Goal: Find specific page/section: Locate a particular part of the current website

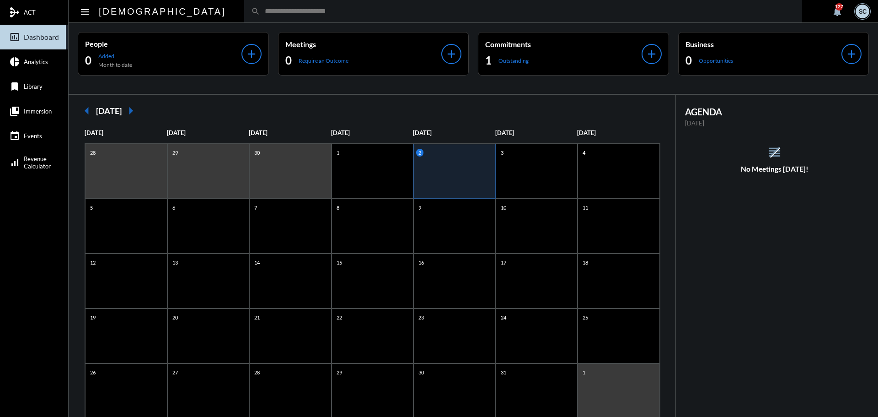
click at [260, 12] on input "text" at bounding box center [527, 11] width 535 height 8
click at [425, 16] on div "search" at bounding box center [523, 11] width 558 height 22
click at [380, 18] on div "search" at bounding box center [523, 11] width 558 height 22
click at [260, 13] on input "text" at bounding box center [527, 11] width 535 height 8
type input "*****"
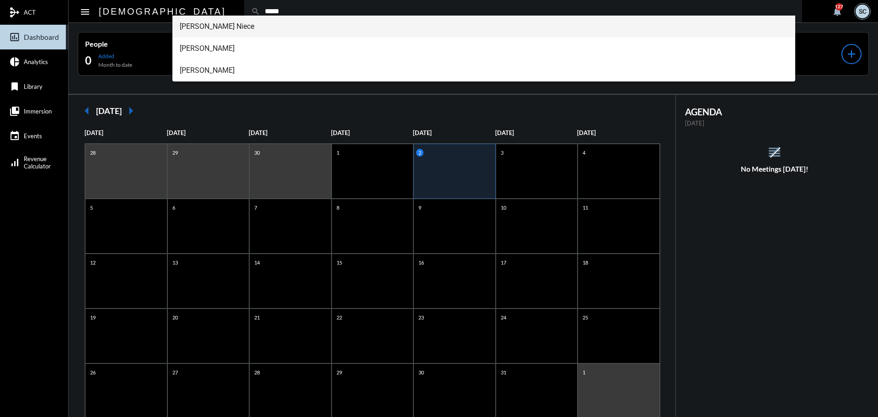
click at [247, 37] on span "[PERSON_NAME] Niece" at bounding box center [484, 27] width 609 height 22
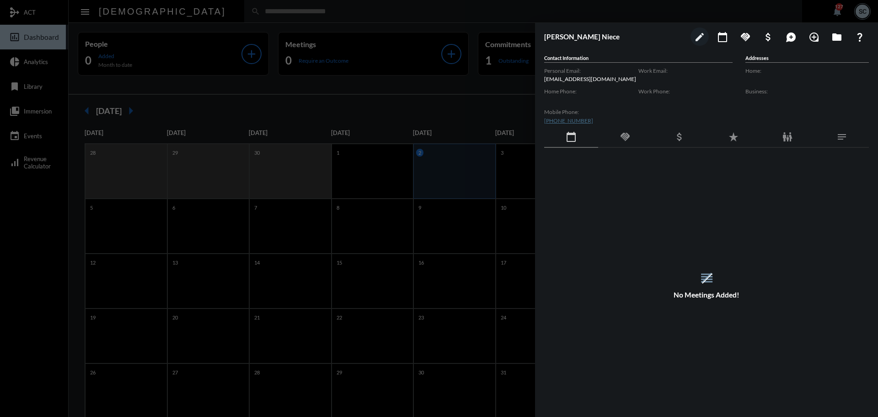
click at [419, 16] on div at bounding box center [439, 208] width 878 height 417
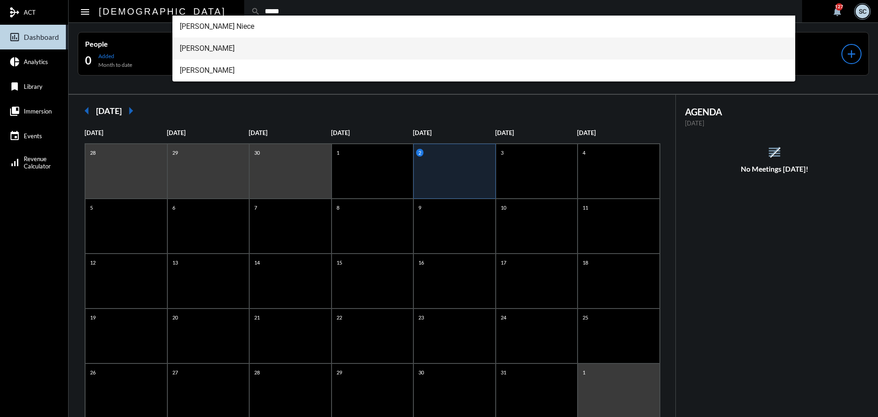
type input "*****"
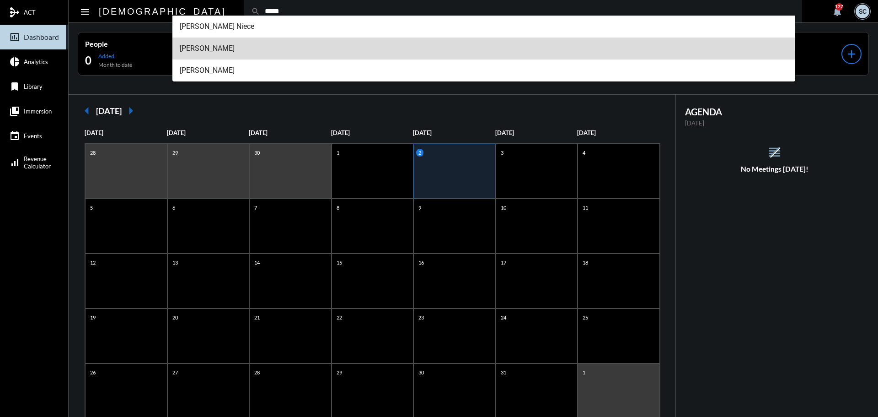
click at [209, 43] on span "[PERSON_NAME]" at bounding box center [484, 49] width 609 height 22
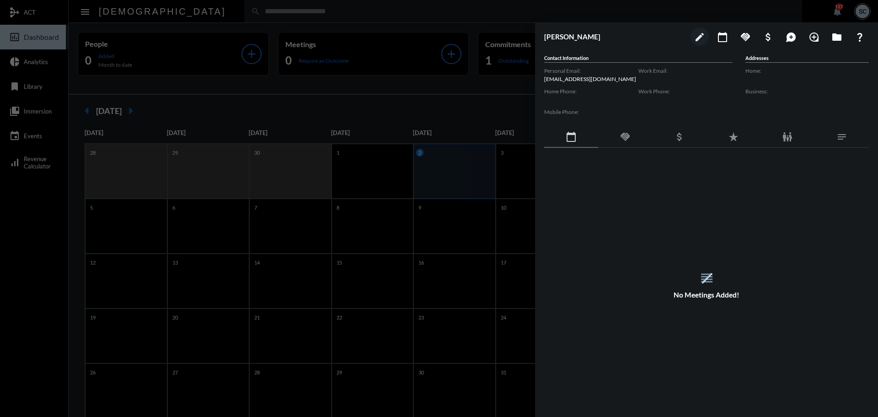
click at [610, 129] on div "handshake" at bounding box center [625, 137] width 54 height 21
click at [618, 129] on div "handshake" at bounding box center [625, 137] width 54 height 21
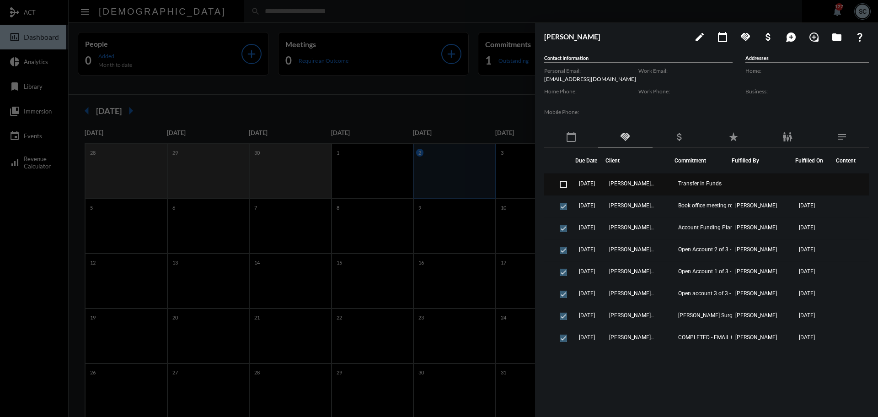
click at [660, 187] on td "[PERSON_NAME] - [PERSON_NAME]" at bounding box center [640, 184] width 69 height 22
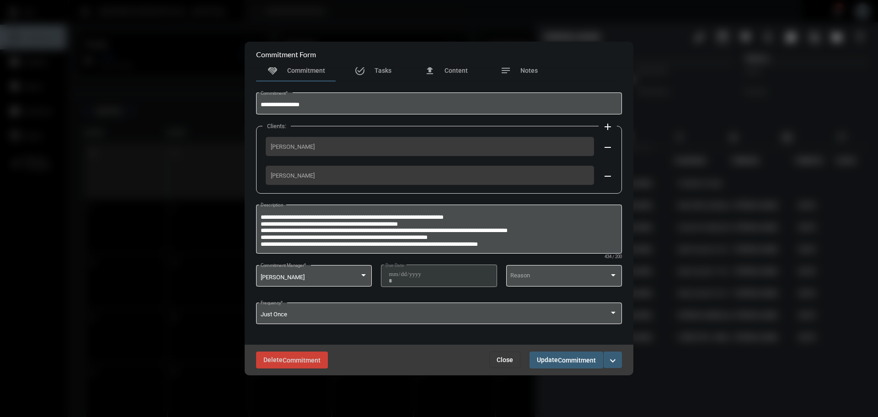
scroll to position [10, 0]
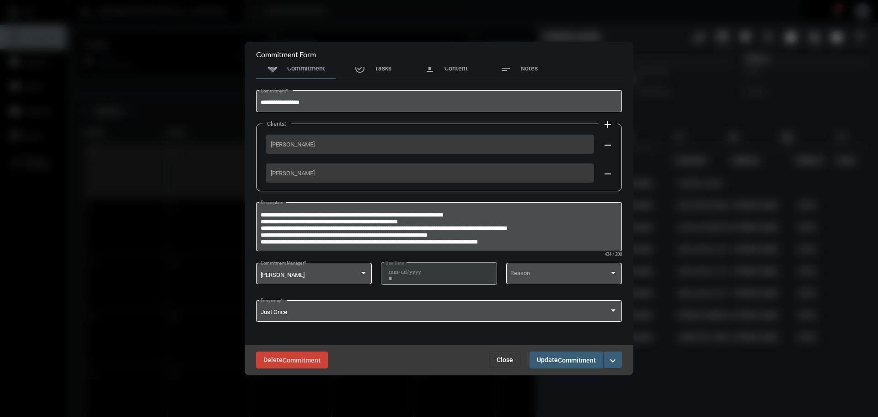
click at [503, 358] on span "Close" at bounding box center [505, 359] width 16 height 7
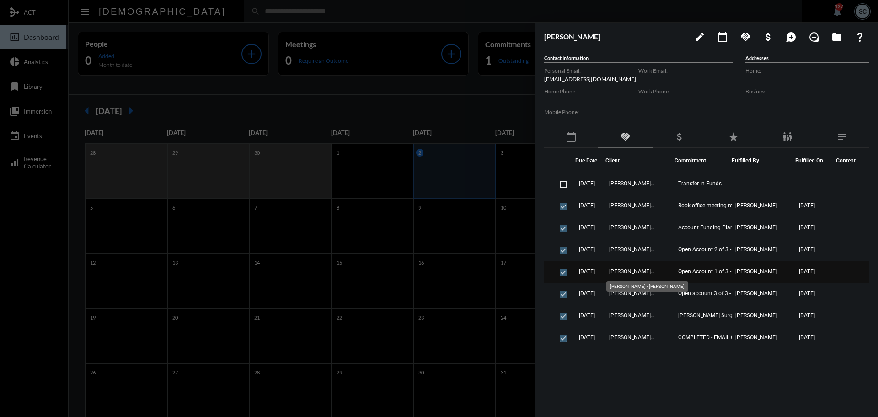
click at [640, 273] on span "[PERSON_NAME] - [PERSON_NAME]" at bounding box center [632, 271] width 46 height 6
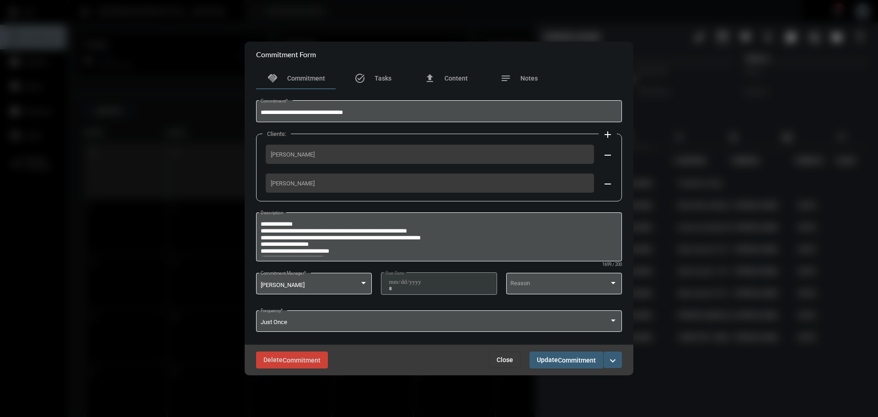
drag, startPoint x: 500, startPoint y: 357, endPoint x: 483, endPoint y: 338, distance: 25.6
click at [499, 356] on span "Close" at bounding box center [505, 359] width 16 height 7
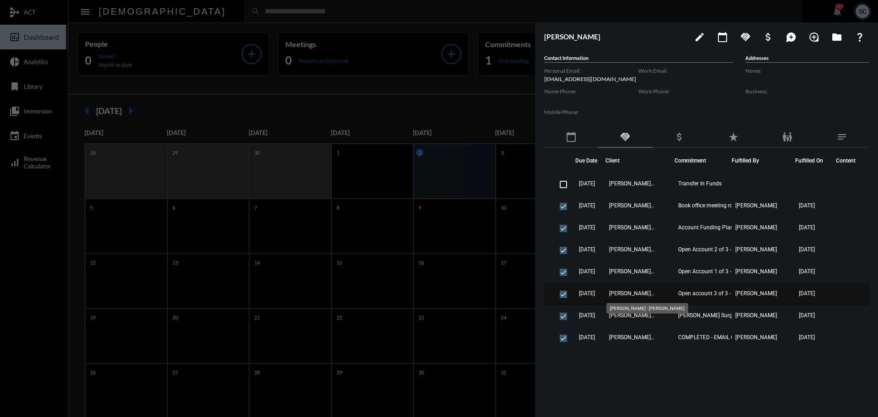
click at [627, 290] on span "[PERSON_NAME] - [PERSON_NAME]" at bounding box center [632, 293] width 46 height 6
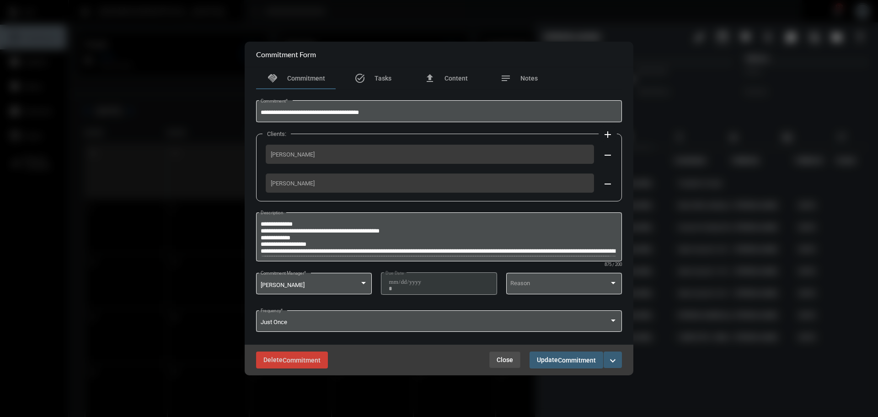
click at [511, 354] on button "Close" at bounding box center [504, 359] width 31 height 16
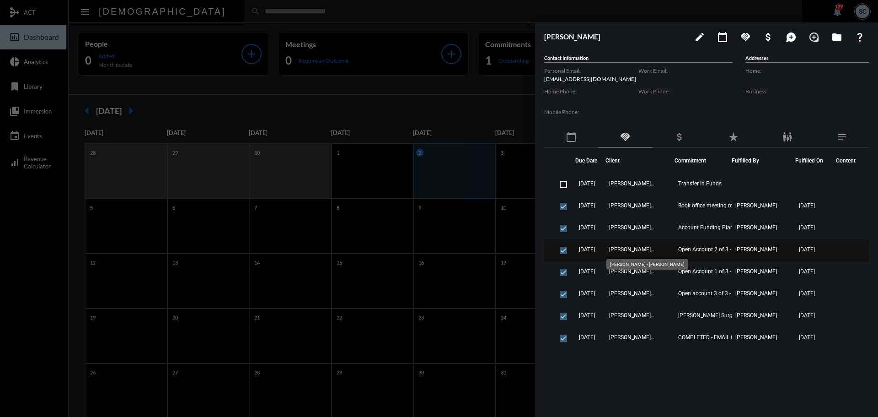
click at [642, 247] on span "[PERSON_NAME] - [PERSON_NAME]" at bounding box center [632, 249] width 46 height 6
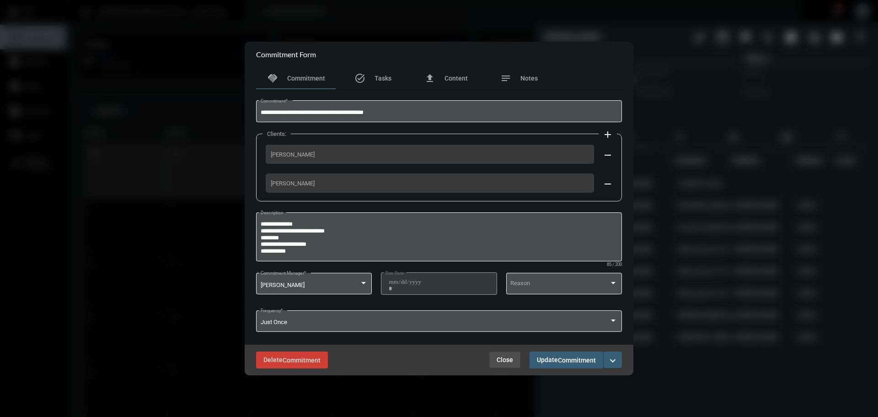
click at [497, 358] on span "Close" at bounding box center [505, 359] width 16 height 7
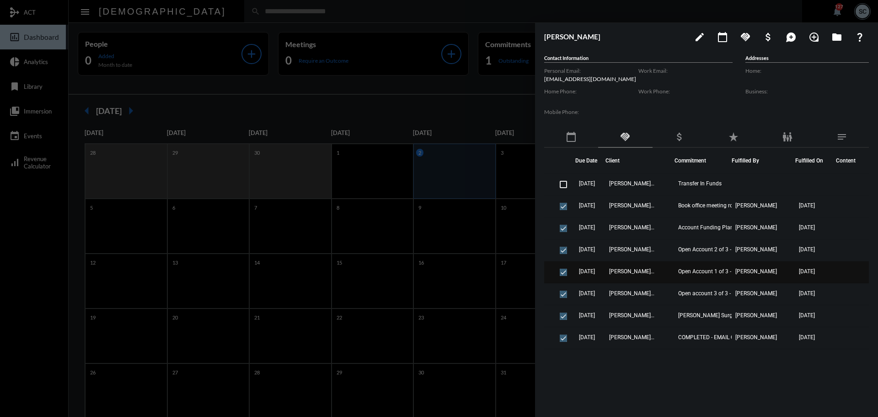
click at [636, 274] on td "[PERSON_NAME] - [PERSON_NAME]" at bounding box center [640, 272] width 69 height 22
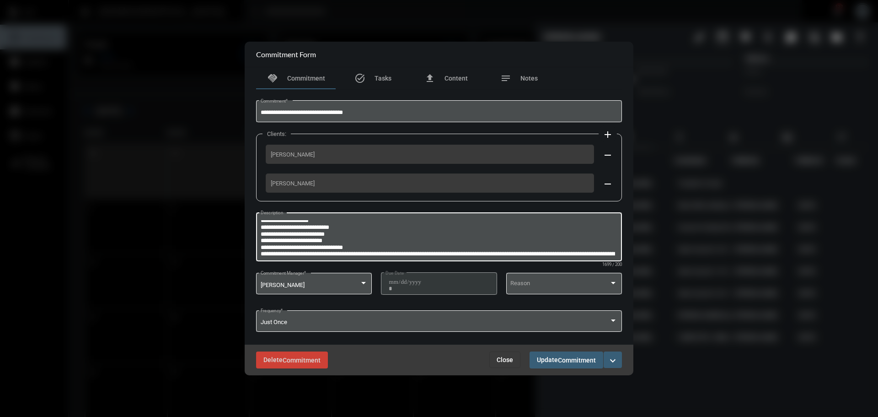
scroll to position [46, 0]
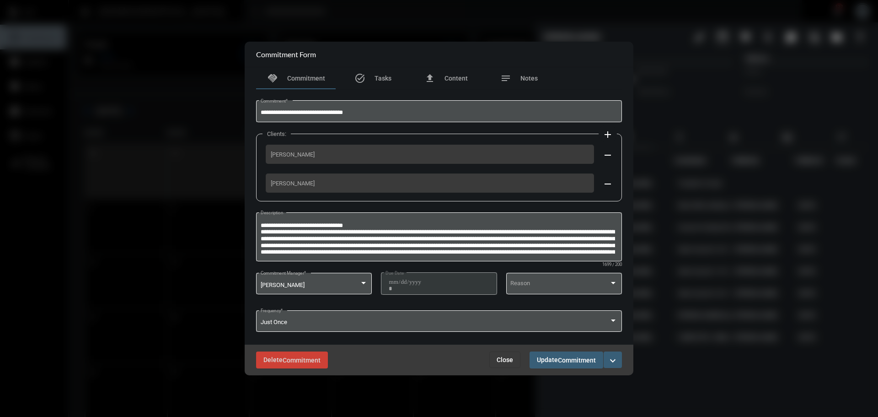
click at [508, 356] on span "Close" at bounding box center [505, 359] width 16 height 7
